Goal: Task Accomplishment & Management: Complete application form

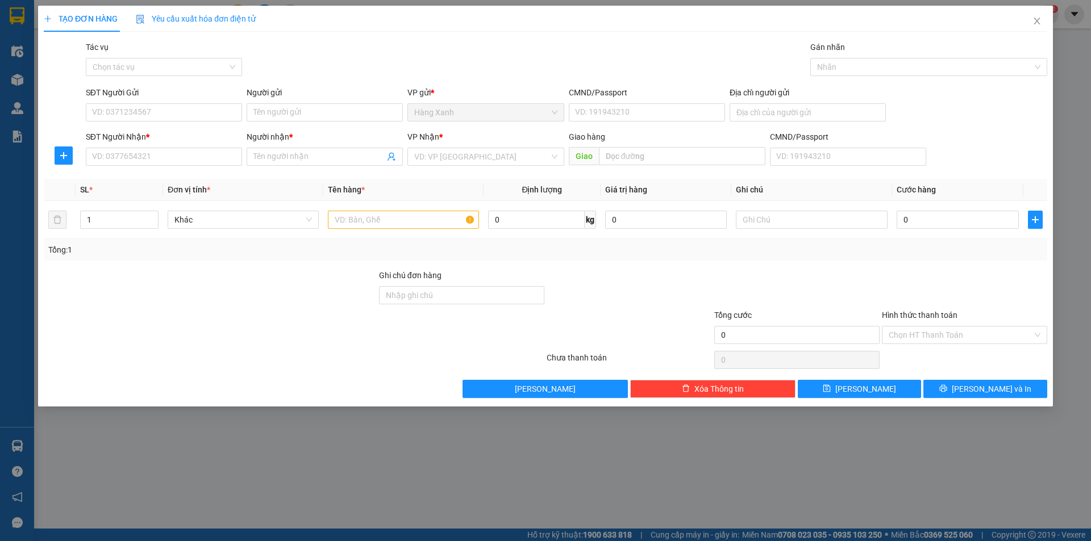
click at [169, 141] on div "SĐT Người Nhận *" at bounding box center [164, 137] width 156 height 12
click at [169, 148] on input "SĐT Người Nhận *" at bounding box center [164, 157] width 156 height 18
click at [166, 156] on input "SĐT Người Nhận *" at bounding box center [164, 157] width 156 height 18
type input "0394297229"
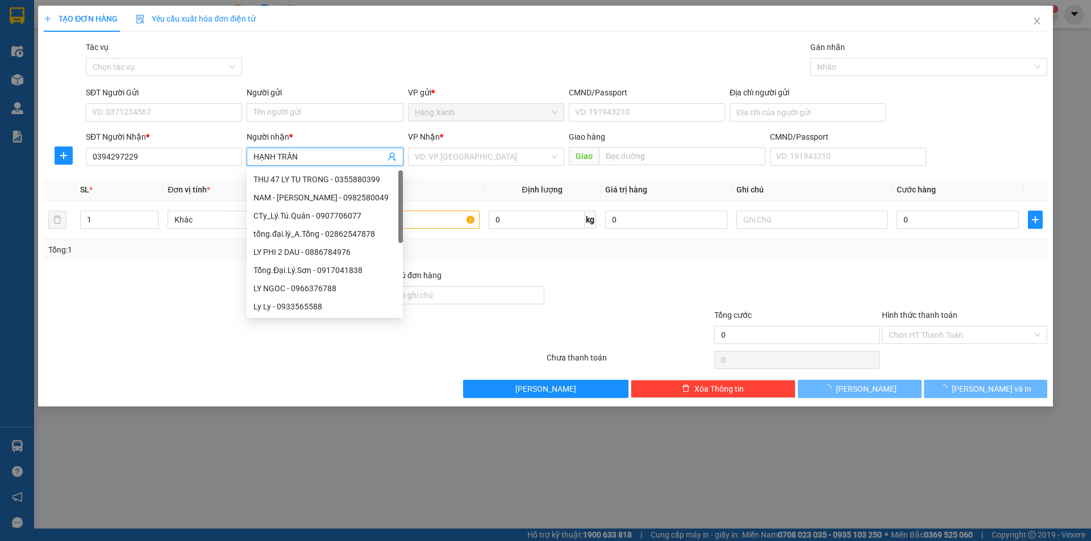
type input "HẠNH TRẦN"
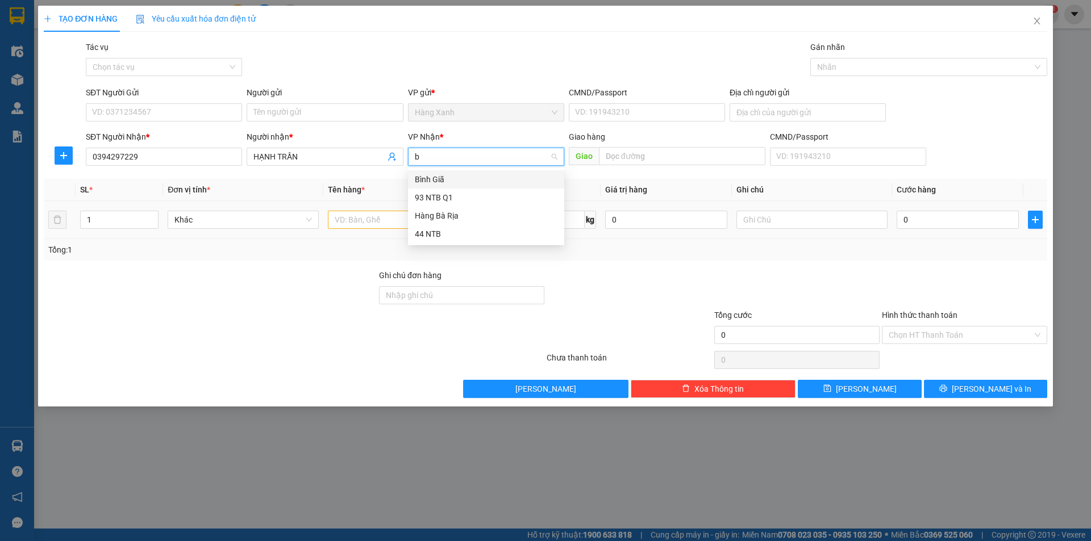
type input "bi"
click at [486, 176] on div "Bình Giã" at bounding box center [486, 179] width 143 height 12
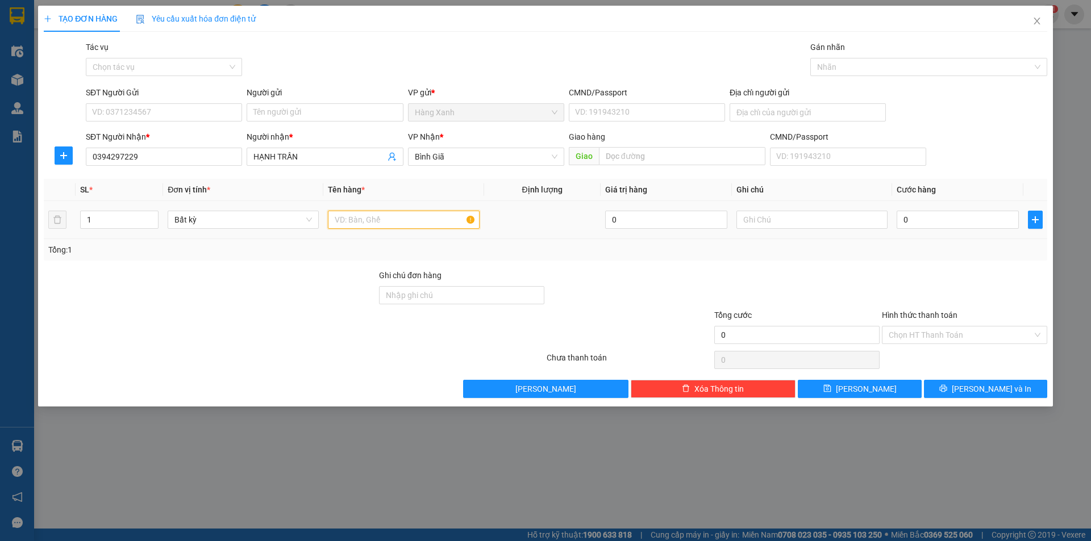
click at [409, 216] on input "text" at bounding box center [403, 220] width 151 height 18
type input "xốp"
click at [202, 102] on div "SĐT Người Gửi" at bounding box center [164, 94] width 156 height 17
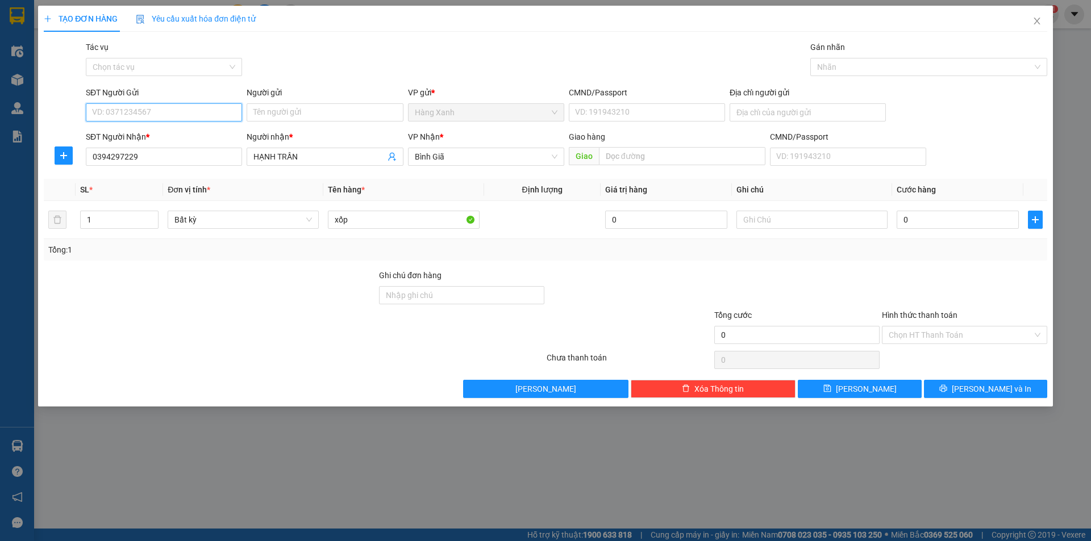
click at [205, 110] on input "SĐT Người Gửi" at bounding box center [164, 112] width 156 height 18
type input "0903605505"
click at [162, 147] on div "SĐT Người Nhận *" at bounding box center [164, 139] width 156 height 17
click at [176, 139] on div "SĐT Người Nhận *" at bounding box center [164, 137] width 156 height 12
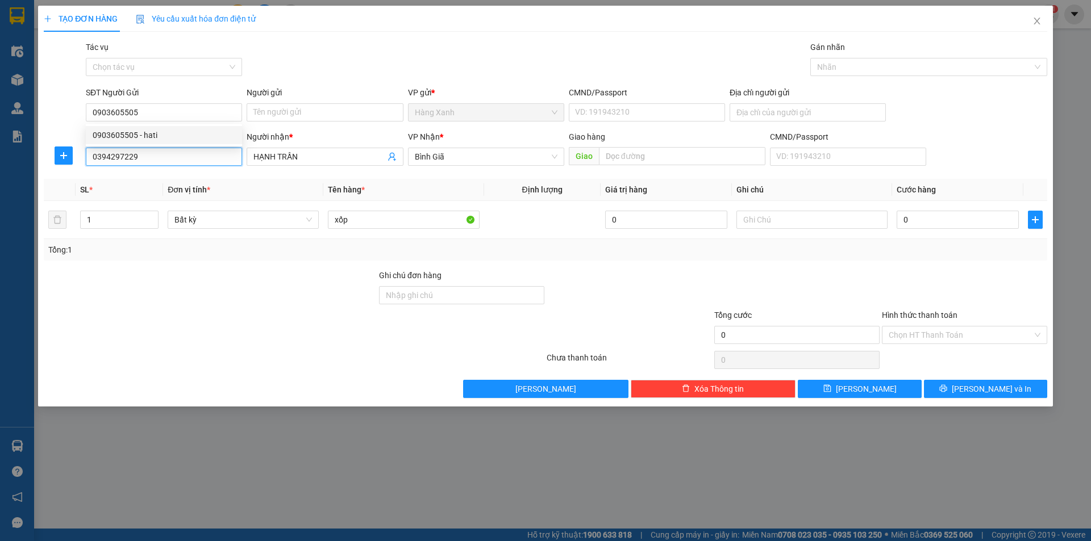
click at [176, 148] on input "0394297229" at bounding box center [164, 157] width 156 height 18
drag, startPoint x: 207, startPoint y: 96, endPoint x: 207, endPoint y: 107, distance: 11.4
click at [207, 95] on div "SĐT Người Gửi" at bounding box center [164, 92] width 156 height 12
click at [207, 103] on input "0903605505" at bounding box center [164, 112] width 156 height 18
click at [206, 110] on input "0903605505" at bounding box center [164, 112] width 156 height 18
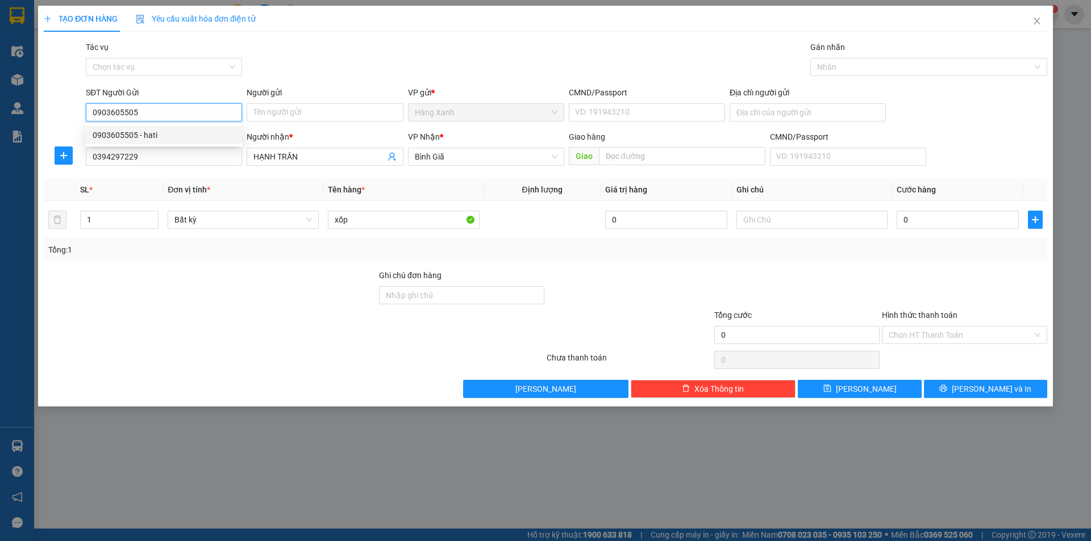
drag, startPoint x: 177, startPoint y: 135, endPoint x: 738, endPoint y: 171, distance: 562.5
click at [180, 135] on div "0903605505 - hati" at bounding box center [164, 135] width 143 height 12
type input "hati"
type input "082301006112"
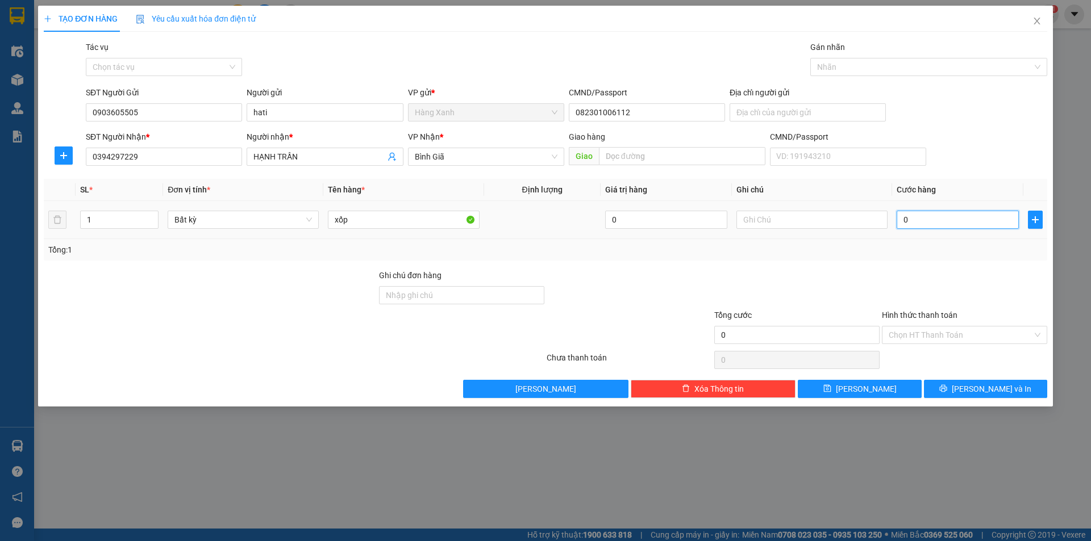
type input "3"
type input "30"
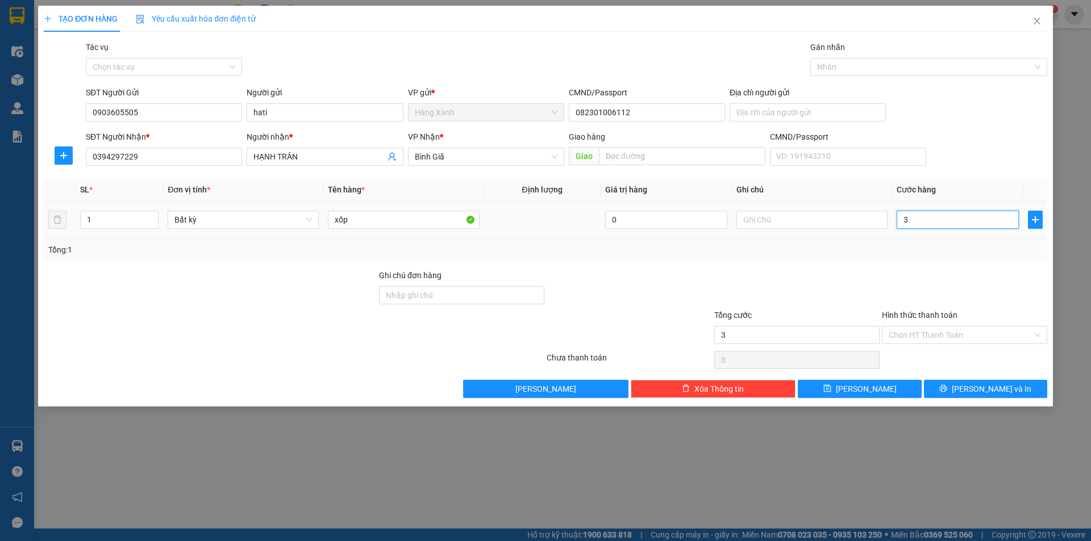
type input "30"
type input "30.000"
drag, startPoint x: 963, startPoint y: 384, endPoint x: 958, endPoint y: 387, distance: 6.5
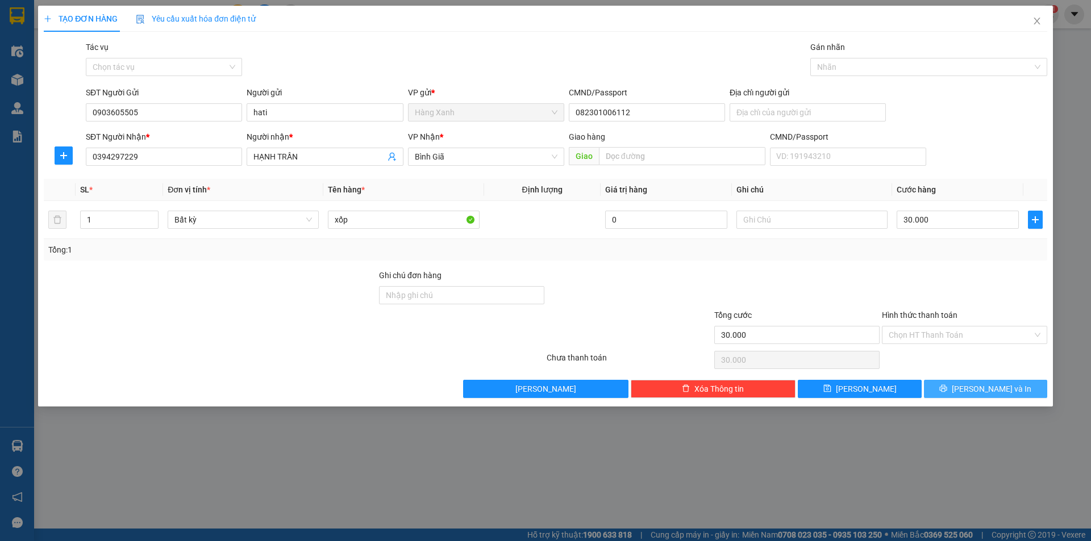
click at [961, 389] on button "[PERSON_NAME] và In" at bounding box center [985, 389] width 123 height 18
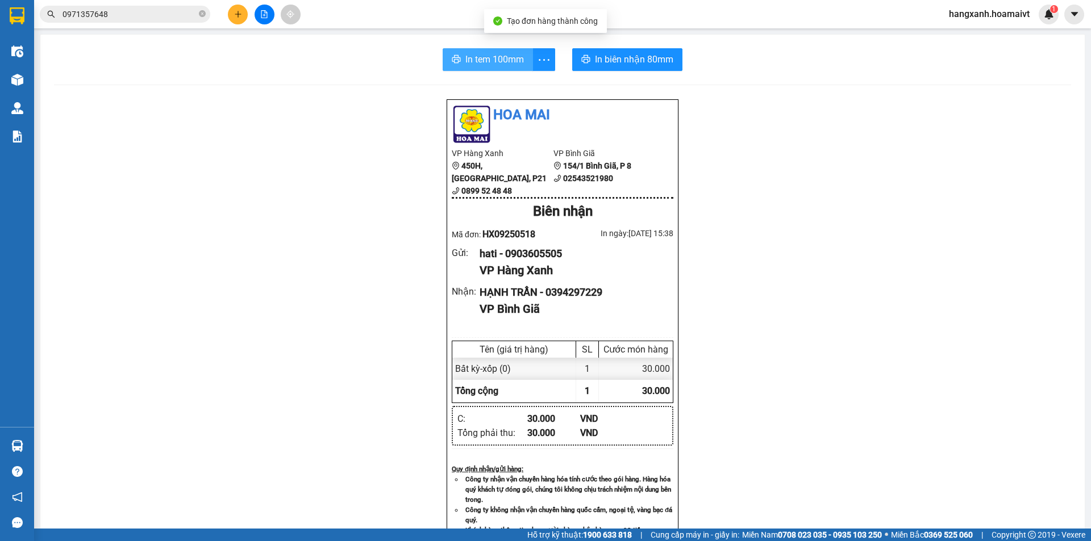
click at [465, 61] on span "In tem 100mm" at bounding box center [494, 59] width 59 height 14
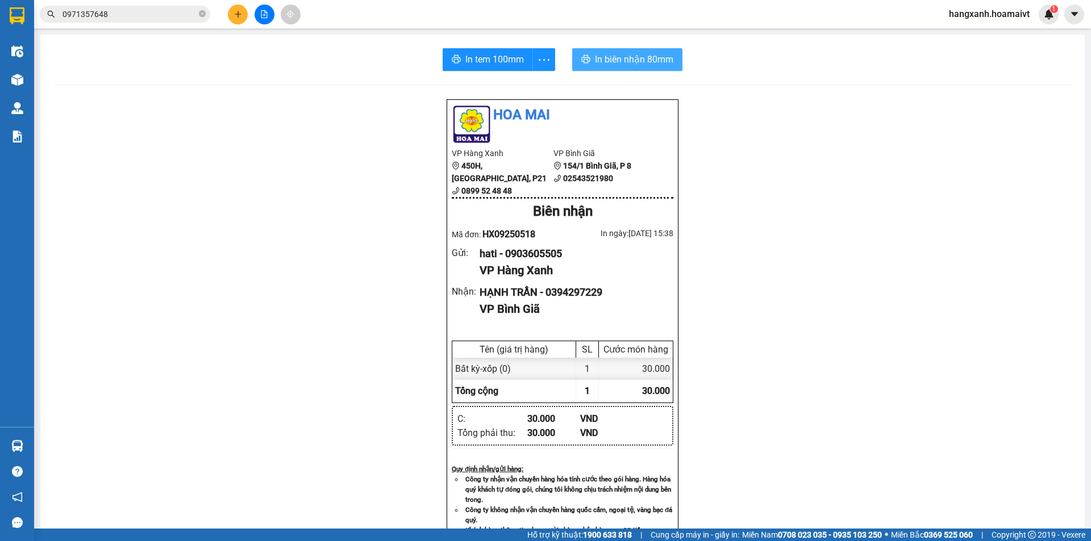
click at [636, 56] on span "In biên nhận 80mm" at bounding box center [634, 59] width 78 height 14
click at [470, 57] on span "In tem 100mm" at bounding box center [494, 59] width 59 height 14
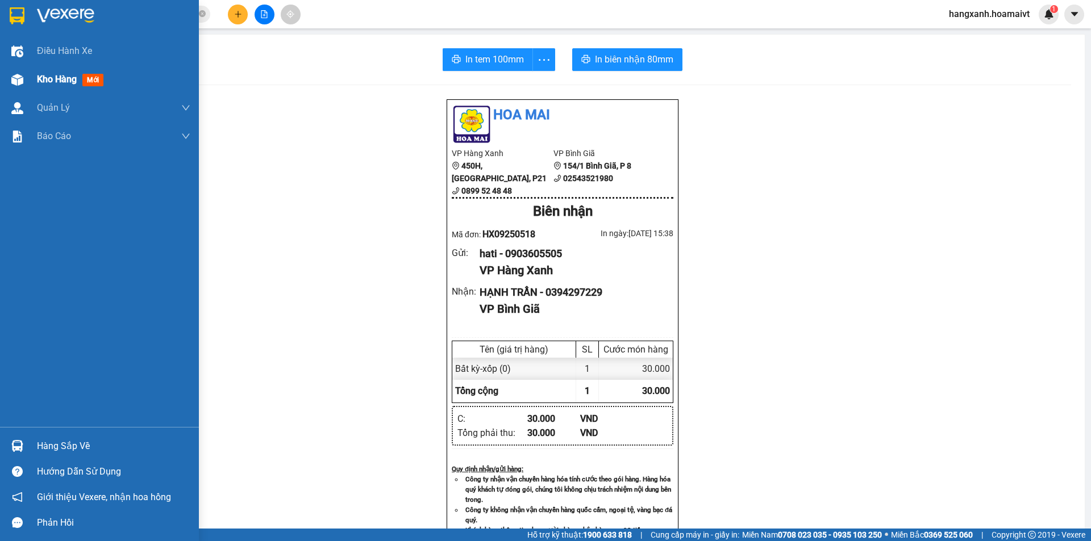
click at [54, 86] on div "Kho hàng mới" at bounding box center [72, 79] width 71 height 14
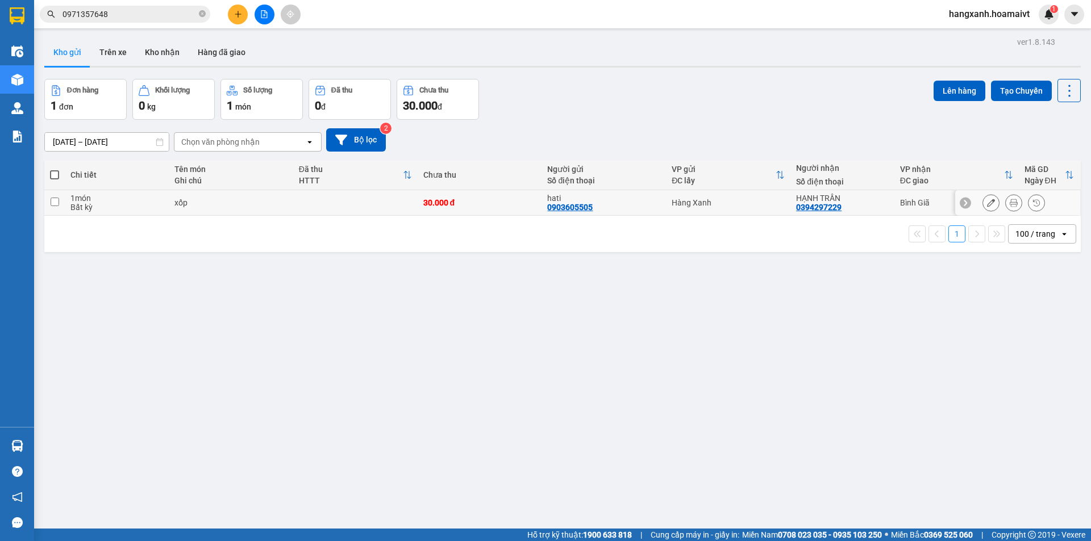
click at [955, 206] on div "Bình Giã" at bounding box center [956, 202] width 113 height 9
checkbox input "true"
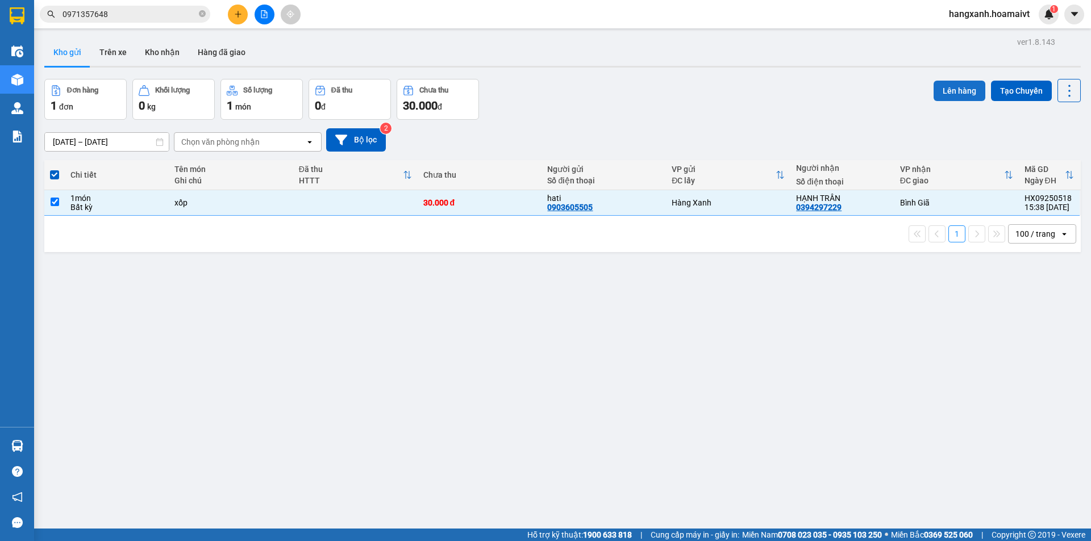
click at [963, 91] on button "Lên hàng" at bounding box center [959, 91] width 52 height 20
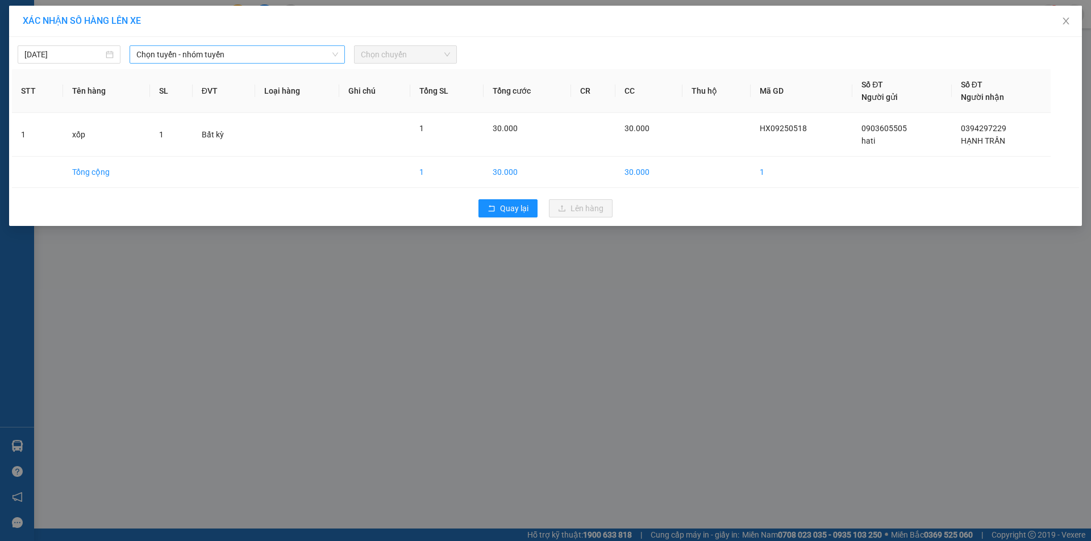
click at [223, 52] on span "Chọn tuyến - nhóm tuyến" at bounding box center [237, 54] width 202 height 17
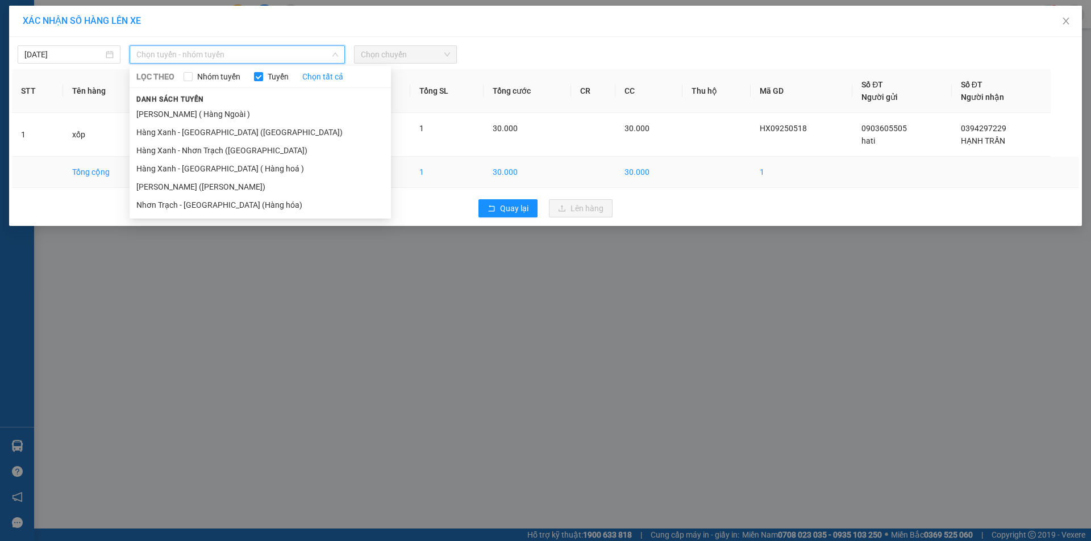
click at [218, 193] on li "[PERSON_NAME] ([PERSON_NAME])" at bounding box center [260, 187] width 261 height 18
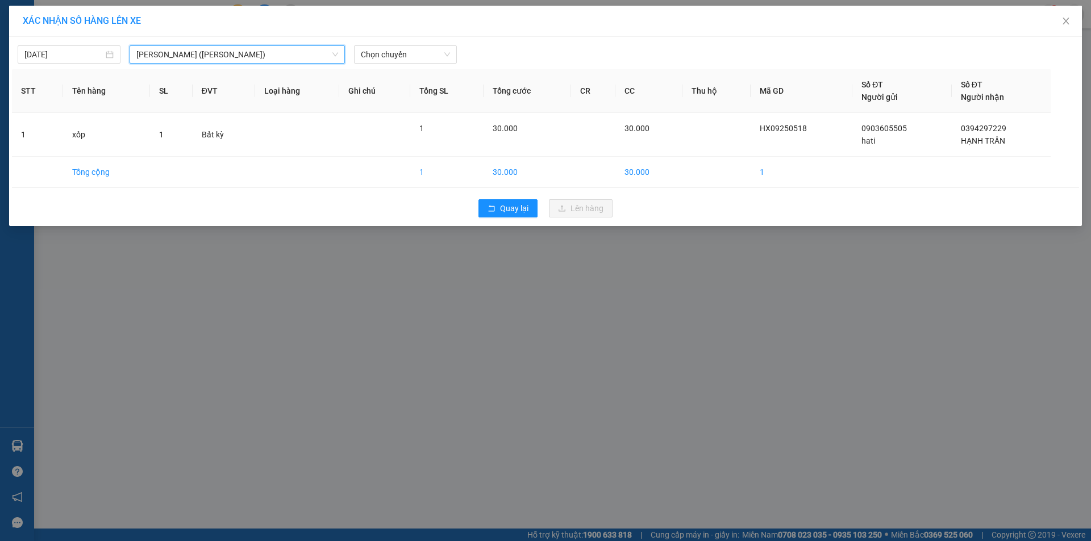
click at [411, 64] on div "[DATE] Hàng Xanh - [GEOGRAPHIC_DATA] ([GEOGRAPHIC_DATA]) [GEOGRAPHIC_DATA] - [G…" at bounding box center [545, 131] width 1073 height 189
click at [410, 62] on span "Chọn chuyến" at bounding box center [405, 54] width 89 height 17
type input "16"
click at [399, 99] on div "Thêm chuyến " 16:00 "" at bounding box center [405, 95] width 102 height 19
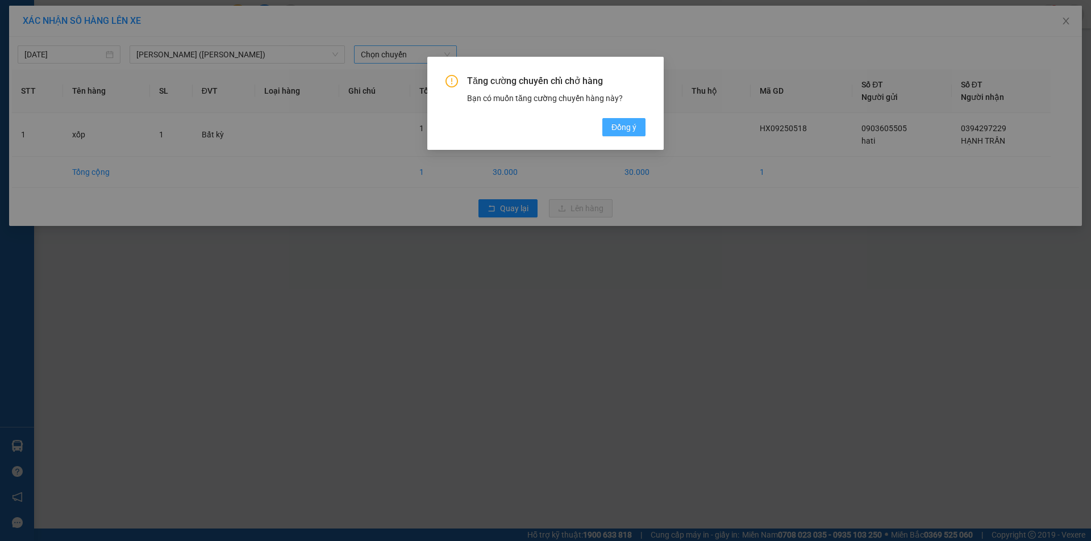
click at [639, 122] on button "Đồng ý" at bounding box center [623, 127] width 43 height 18
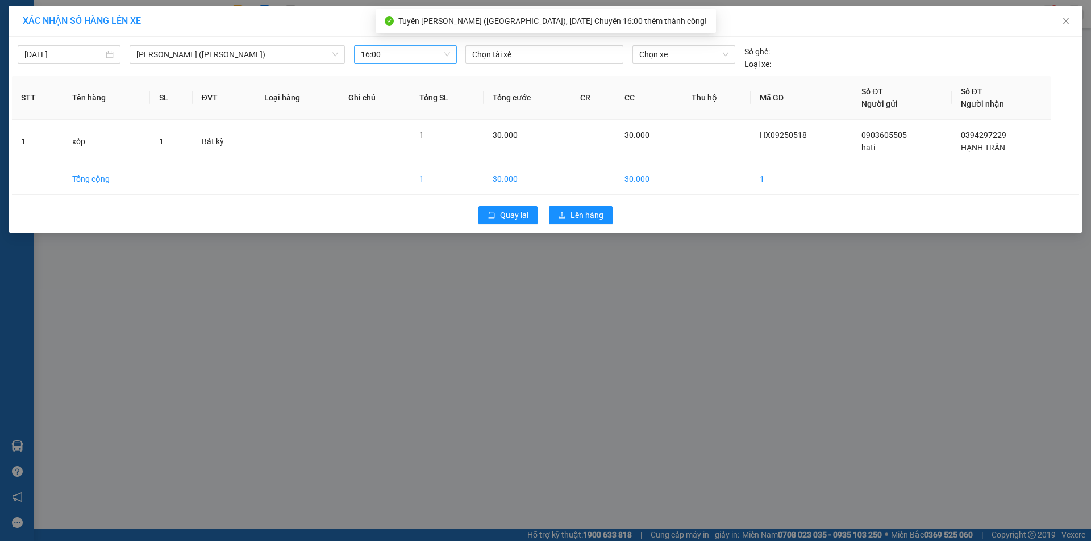
click at [576, 39] on div "[DATE] [GEOGRAPHIC_DATA] - [GEOGRAPHIC_DATA] ([GEOGRAPHIC_DATA]) LỌC THEO Nhóm …" at bounding box center [545, 135] width 1073 height 196
click at [572, 52] on div at bounding box center [544, 55] width 152 height 14
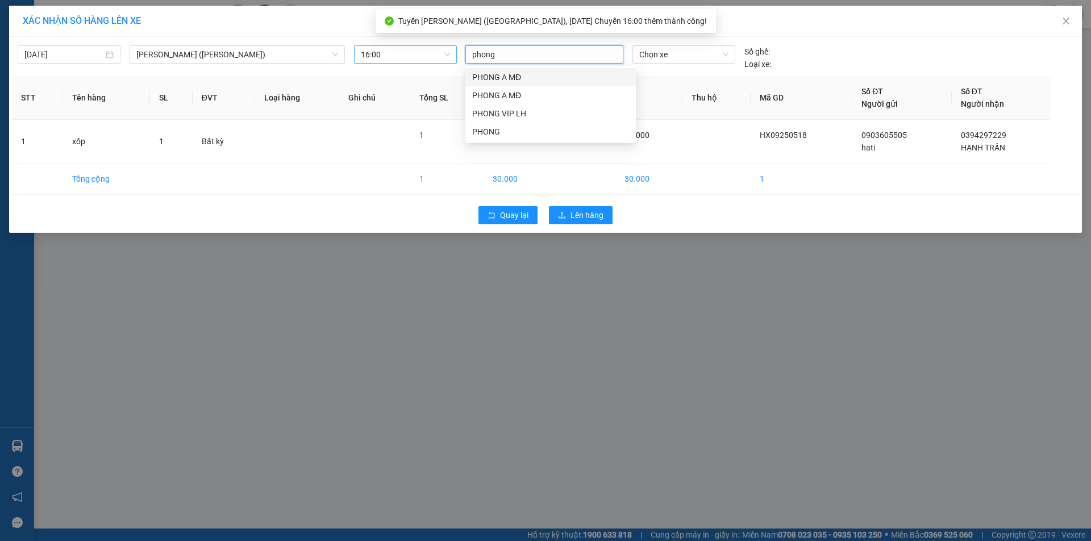
type input "phong"
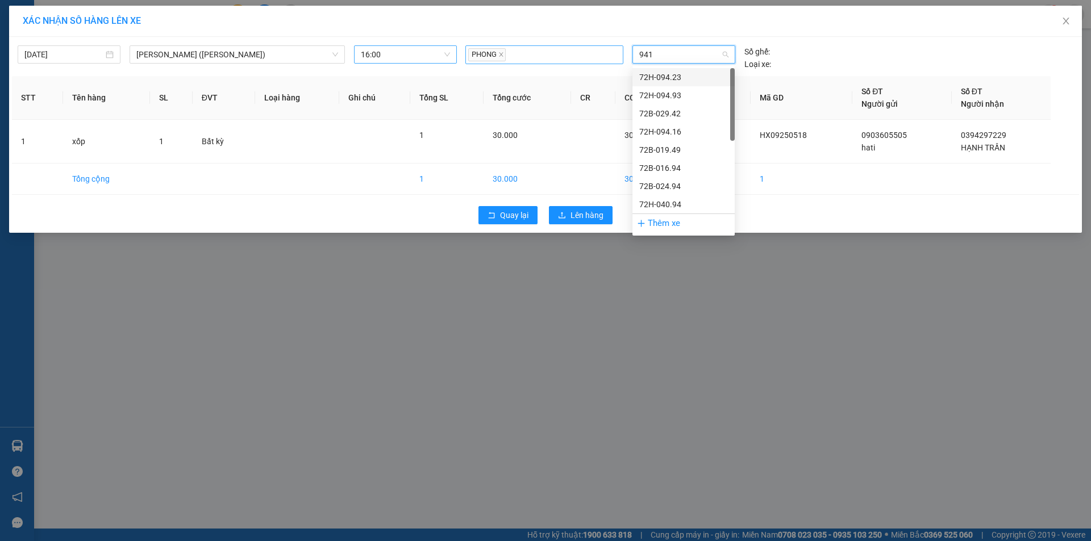
type input "9416"
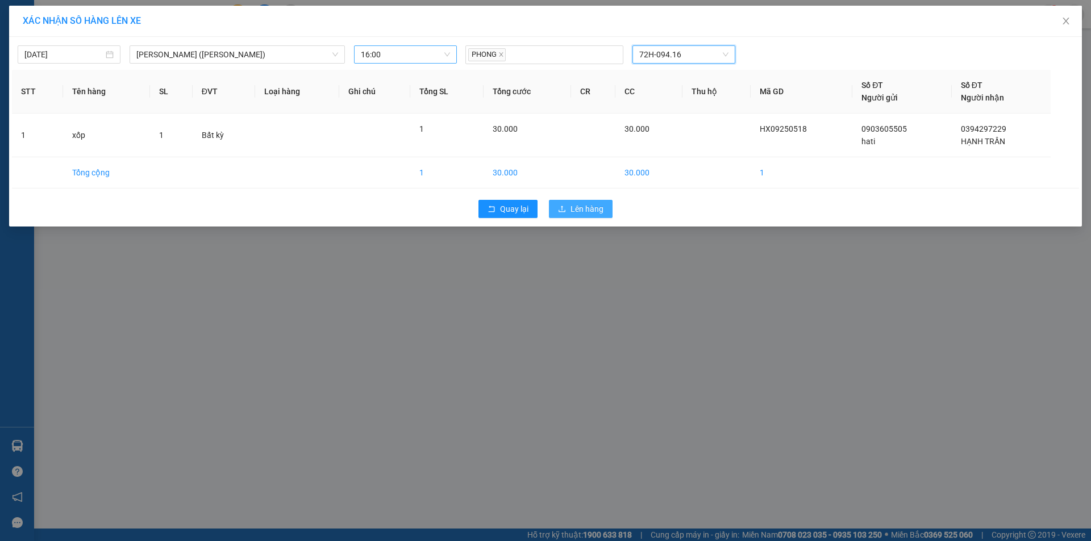
click at [573, 206] on span "Lên hàng" at bounding box center [586, 209] width 33 height 12
